Goal: Task Accomplishment & Management: Complete application form

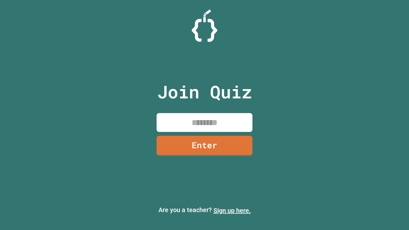
click at [232, 211] on link "Sign up here." at bounding box center [232, 211] width 37 height 8
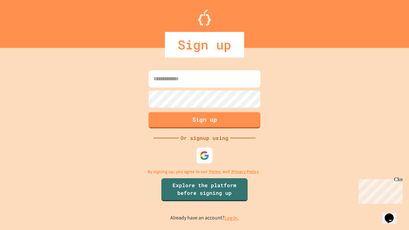
click at [232, 218] on link "Log in." at bounding box center [232, 218] width 15 height 7
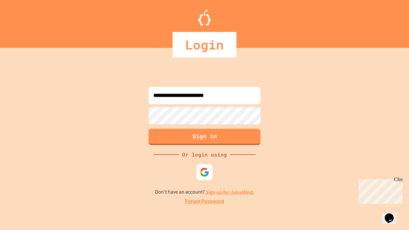
type input "**********"
